Goal: Information Seeking & Learning: Learn about a topic

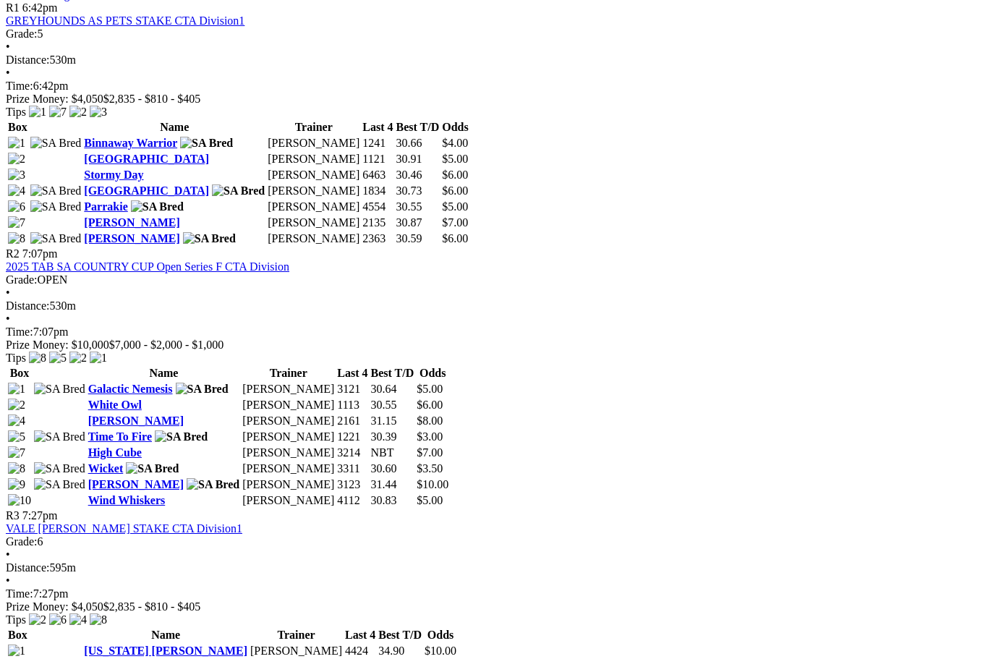
scroll to position [830, 0]
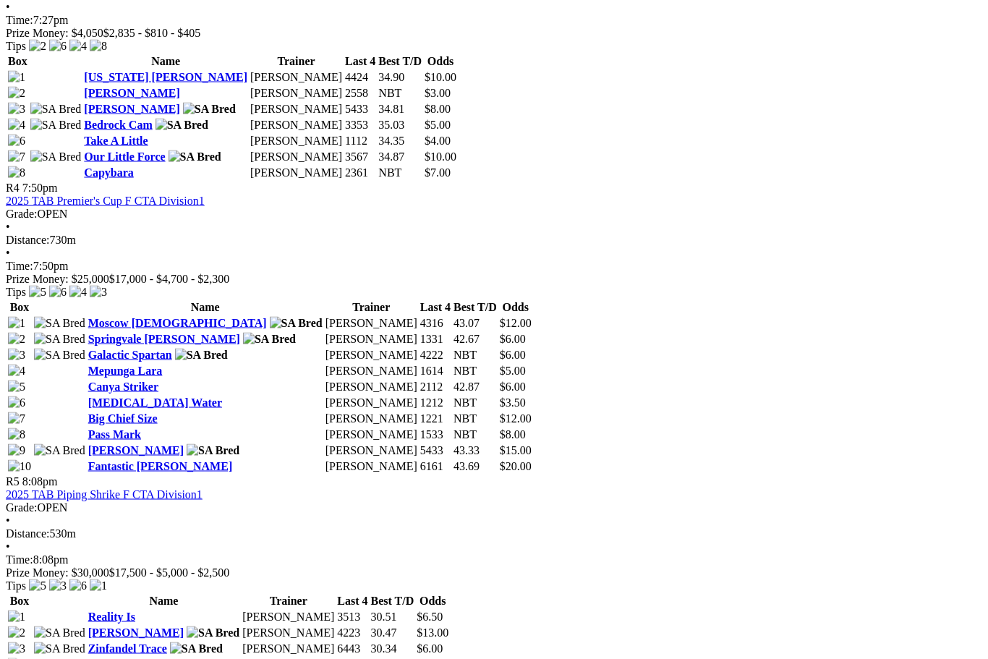
scroll to position [1406, 0]
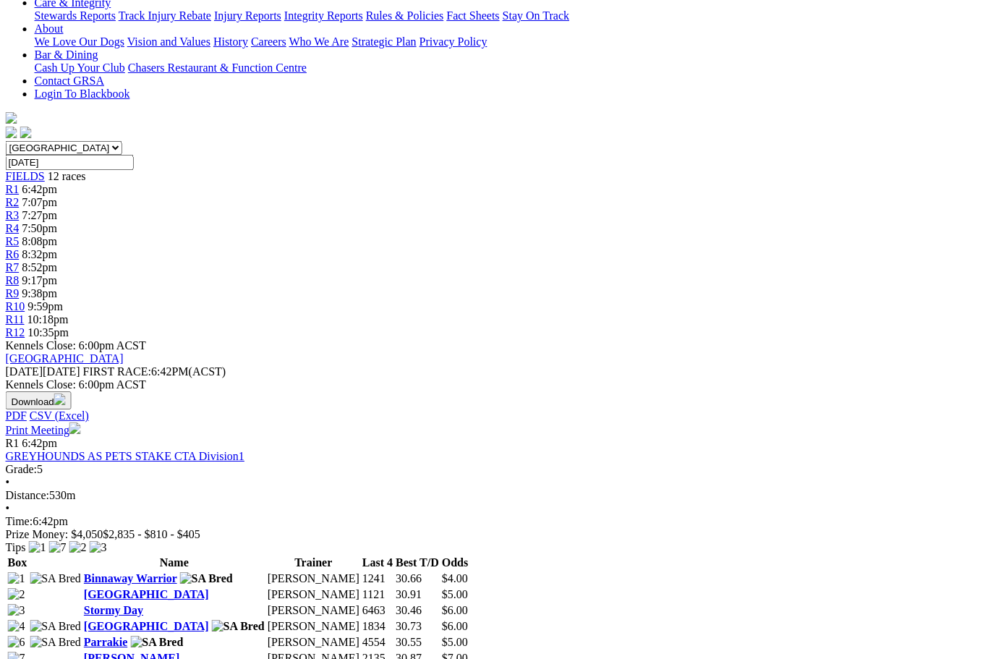
scroll to position [383, 22]
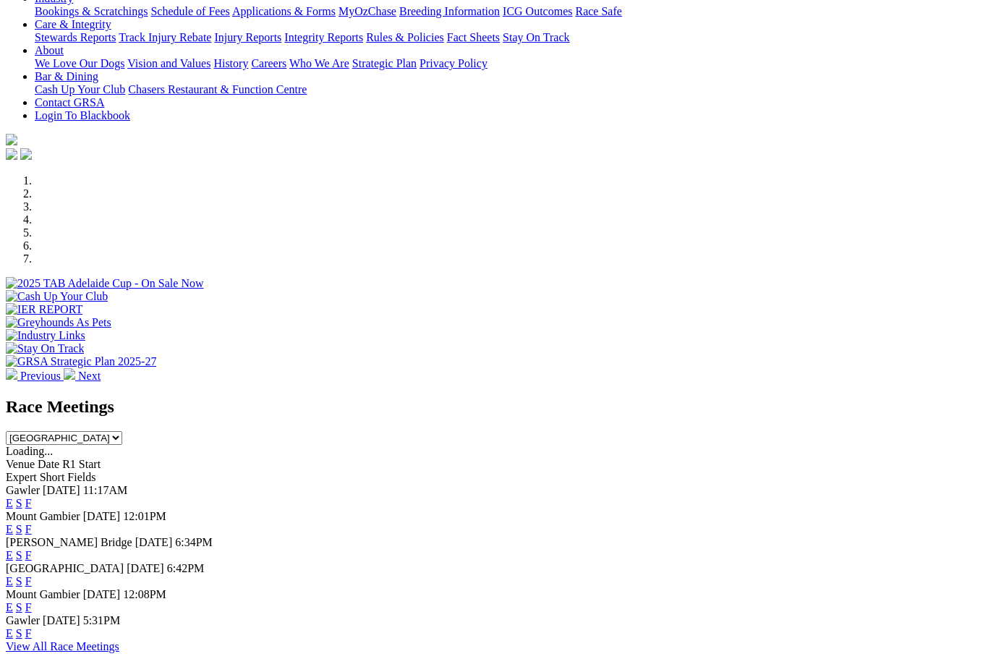
scroll to position [347, 0]
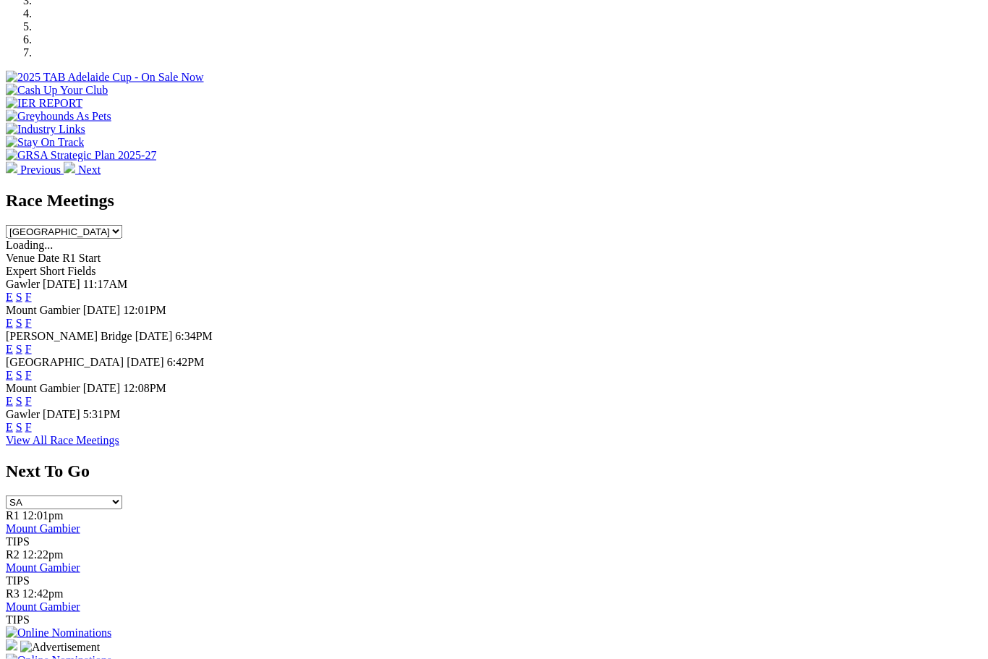
scroll to position [555, 0]
click at [32, 394] on link "F" at bounding box center [28, 400] width 7 height 12
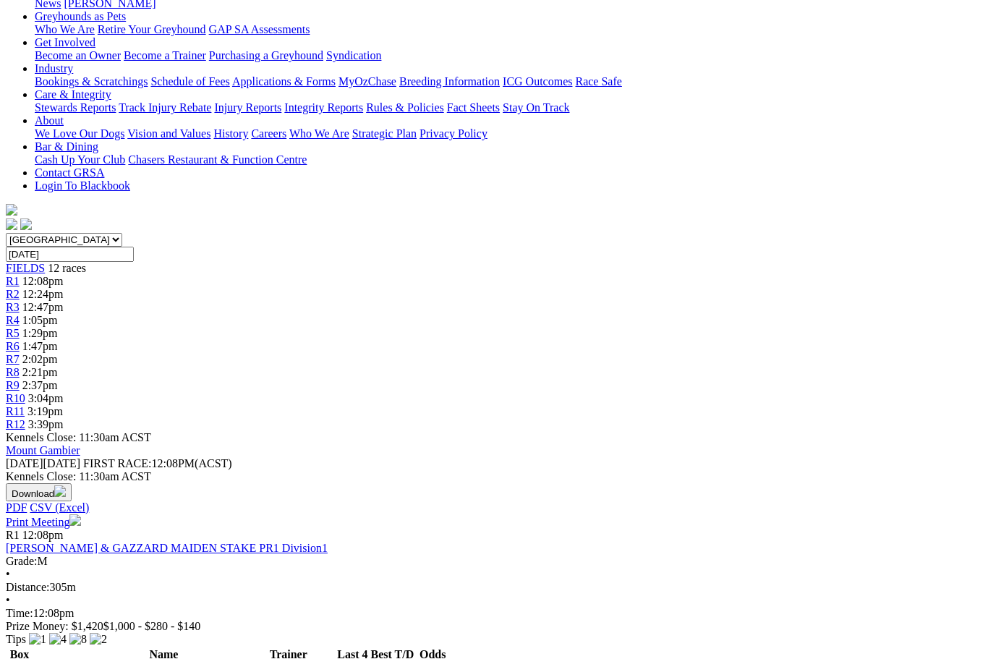
scroll to position [302, 0]
